Goal: Complete application form

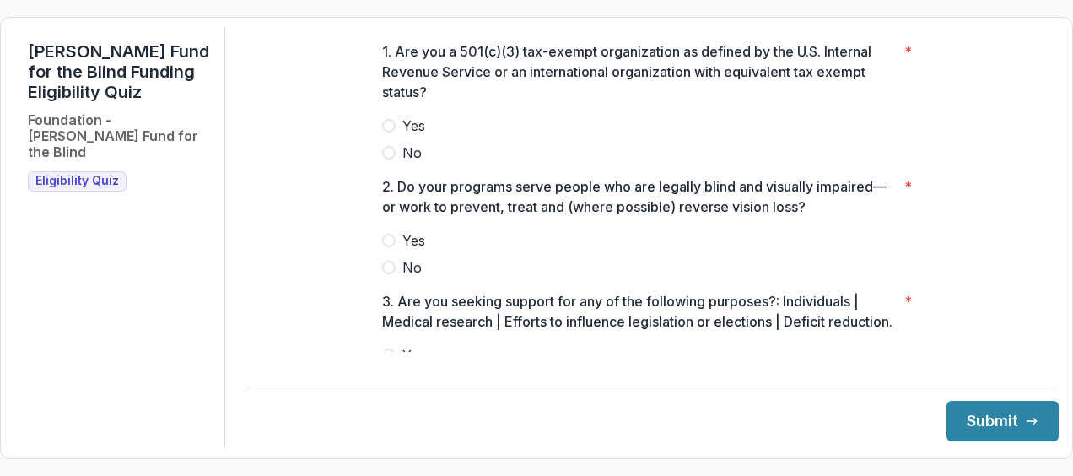
click at [383, 132] on span at bounding box center [388, 125] width 13 height 13
click at [383, 247] on span at bounding box center [388, 240] width 13 height 13
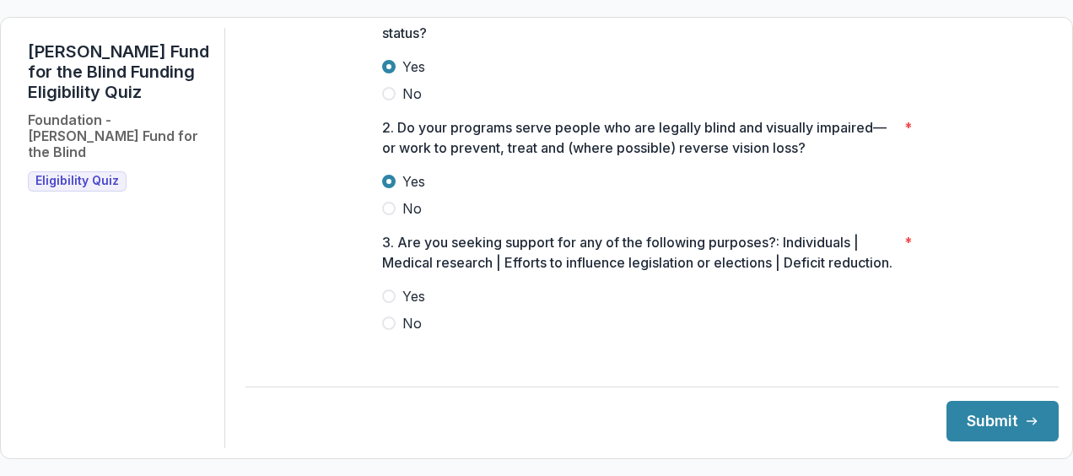
scroll to position [88, 0]
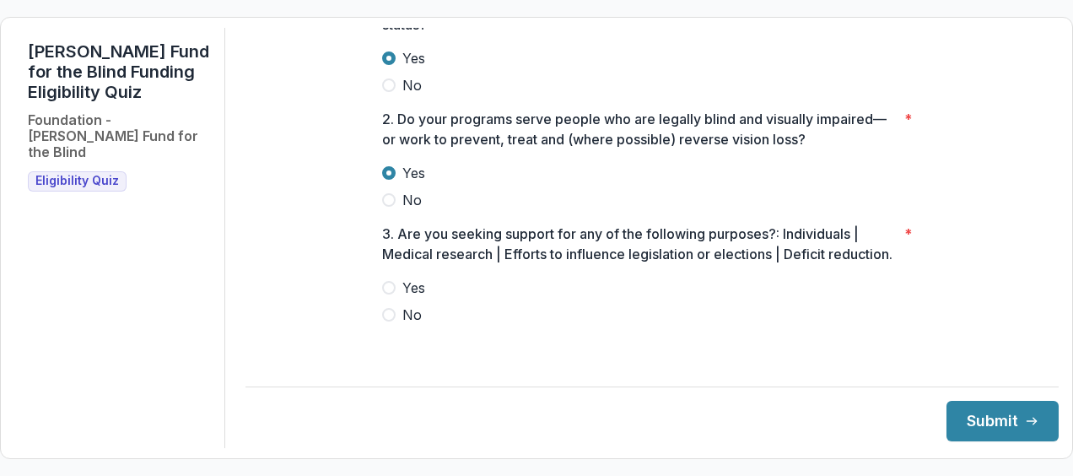
click at [388, 321] on span at bounding box center [388, 314] width 13 height 13
click at [975, 415] on button "Submit" at bounding box center [1003, 421] width 112 height 40
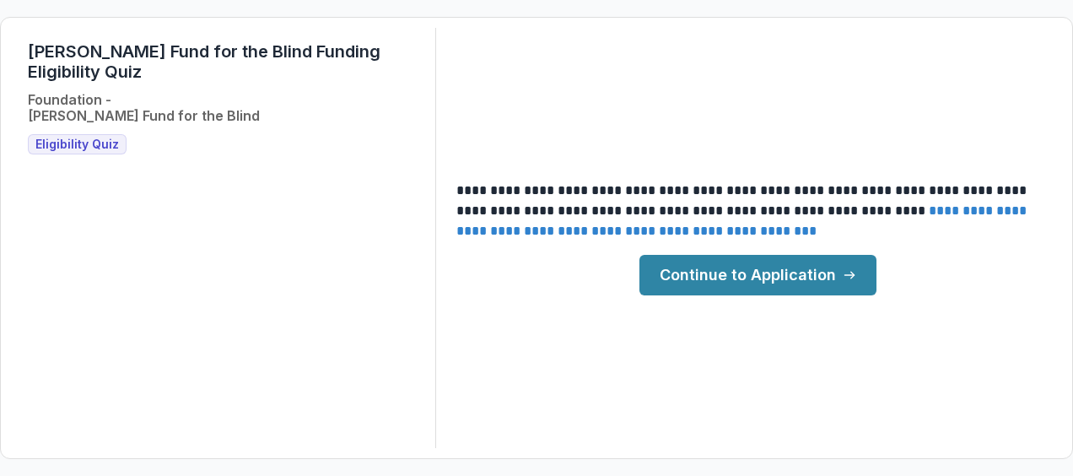
click at [757, 273] on link "Continue to Application" at bounding box center [758, 275] width 237 height 40
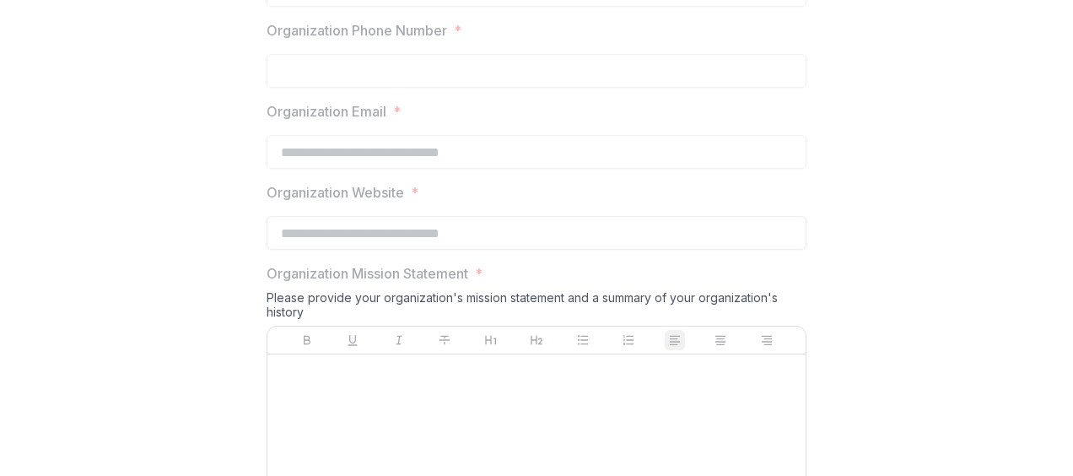
scroll to position [1485, 0]
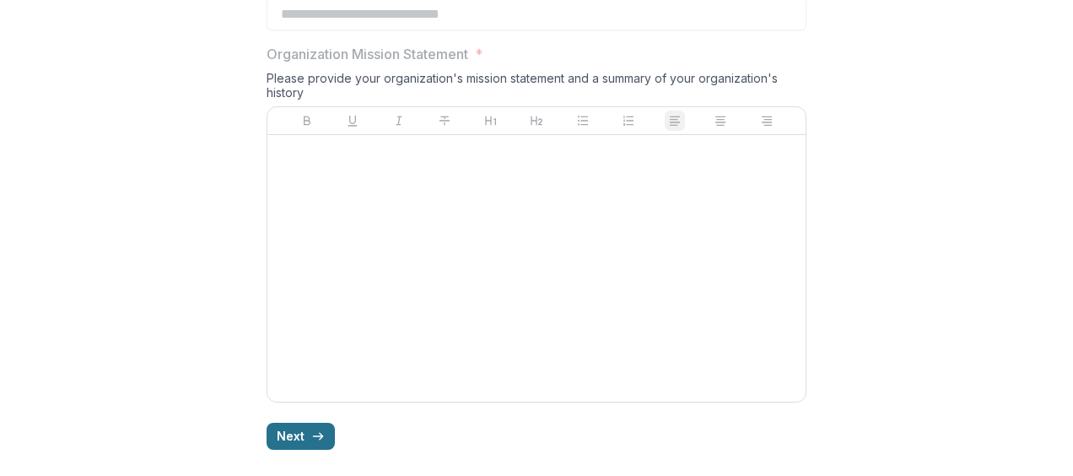
click at [283, 437] on button "Next" at bounding box center [301, 436] width 68 height 27
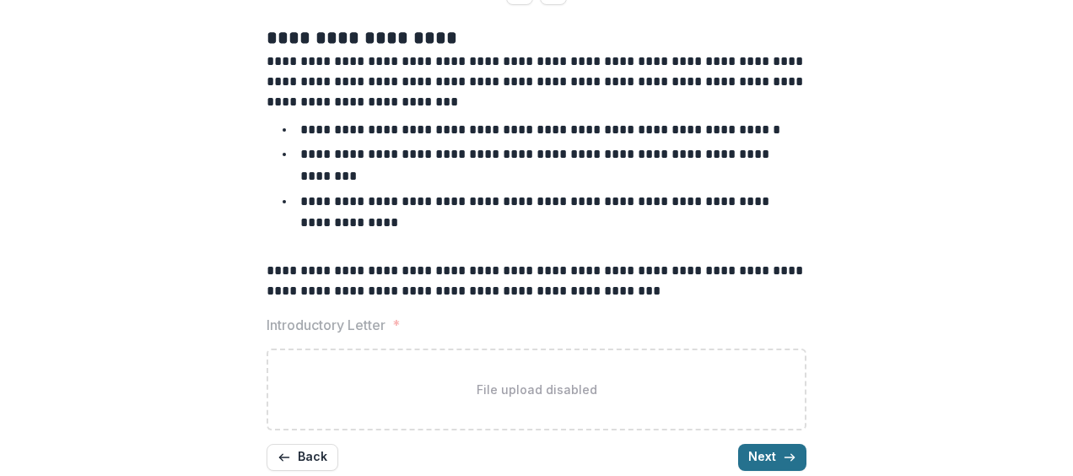
click at [755, 444] on button "Next" at bounding box center [772, 457] width 68 height 27
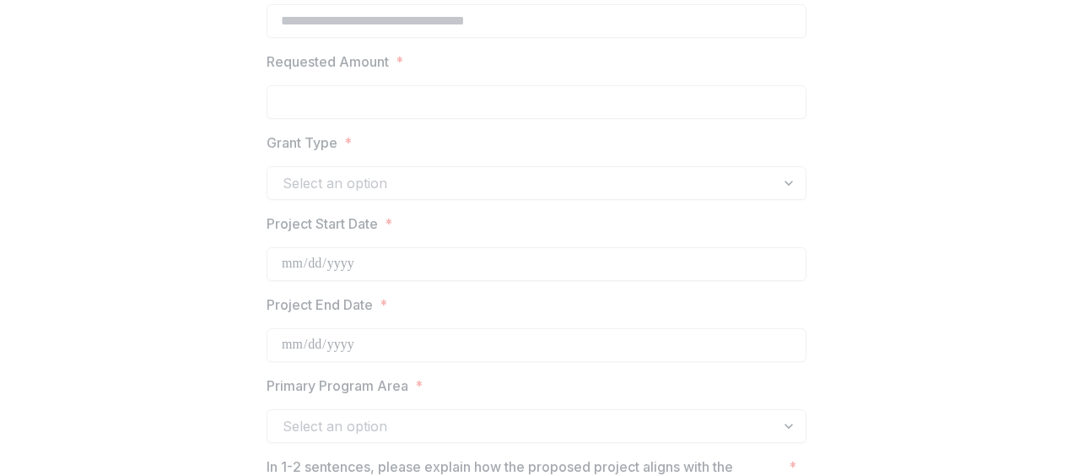
scroll to position [214, 0]
